Goal: Task Accomplishment & Management: Complete application form

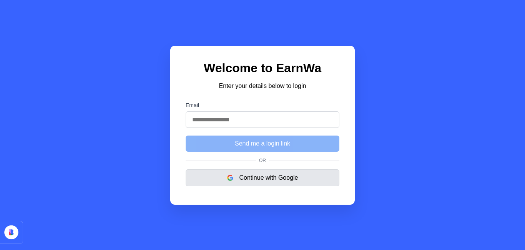
click at [266, 180] on button "Continue with Google" at bounding box center [263, 177] width 154 height 17
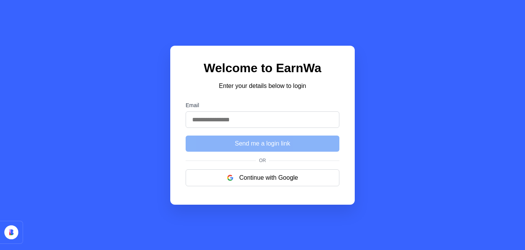
click at [223, 120] on input "Email" at bounding box center [263, 119] width 154 height 17
type input "**********"
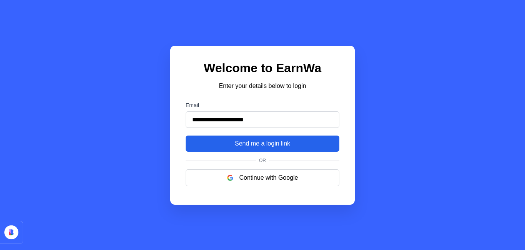
click at [251, 144] on button "Send me a login link" at bounding box center [263, 144] width 154 height 16
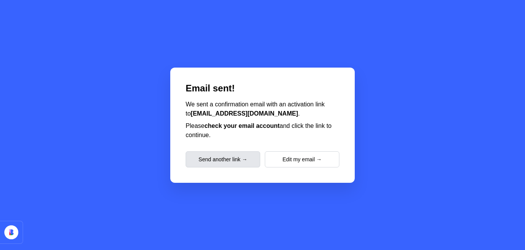
click at [220, 159] on button "Send another link →" at bounding box center [223, 159] width 75 height 16
click at [329, 50] on div "Email sent! We sent a confirmation email with an activation link to desididimar…" at bounding box center [262, 125] width 525 height 250
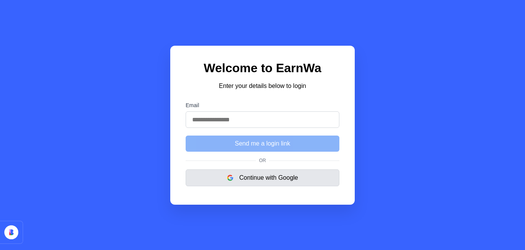
click at [268, 178] on button "Continue with Google" at bounding box center [263, 177] width 154 height 17
